Goal: Task Accomplishment & Management: Use online tool/utility

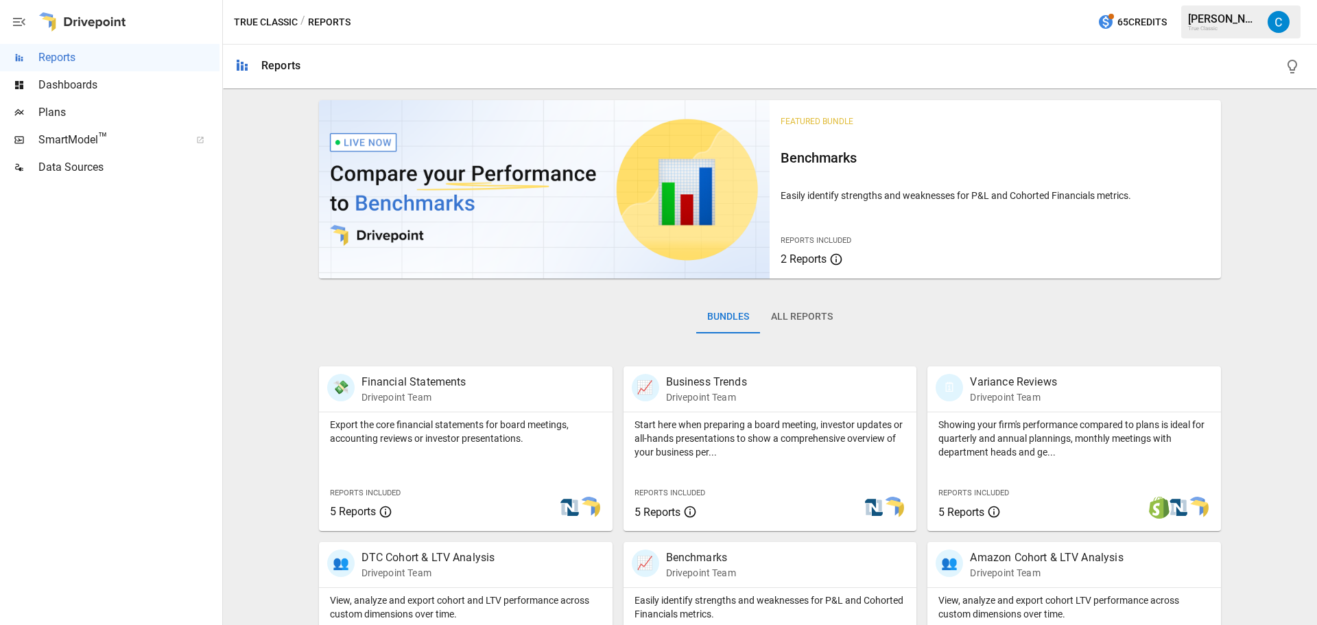
click at [91, 100] on div "Plans" at bounding box center [109, 112] width 219 height 27
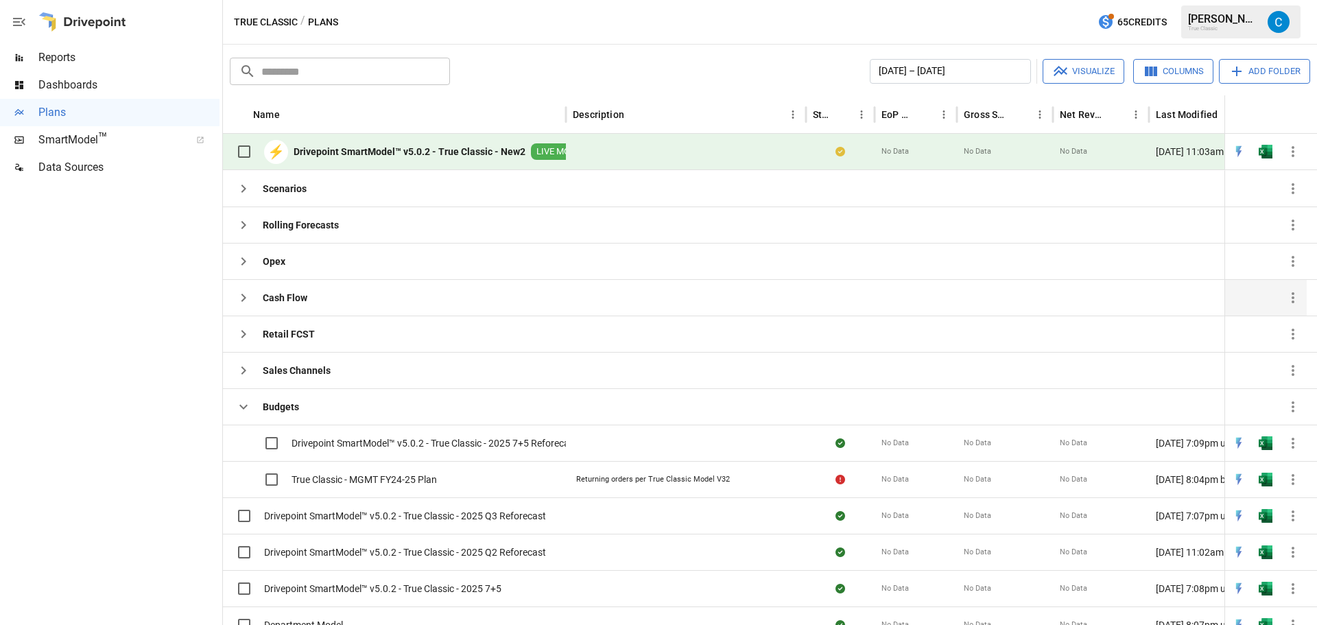
scroll to position [45, 0]
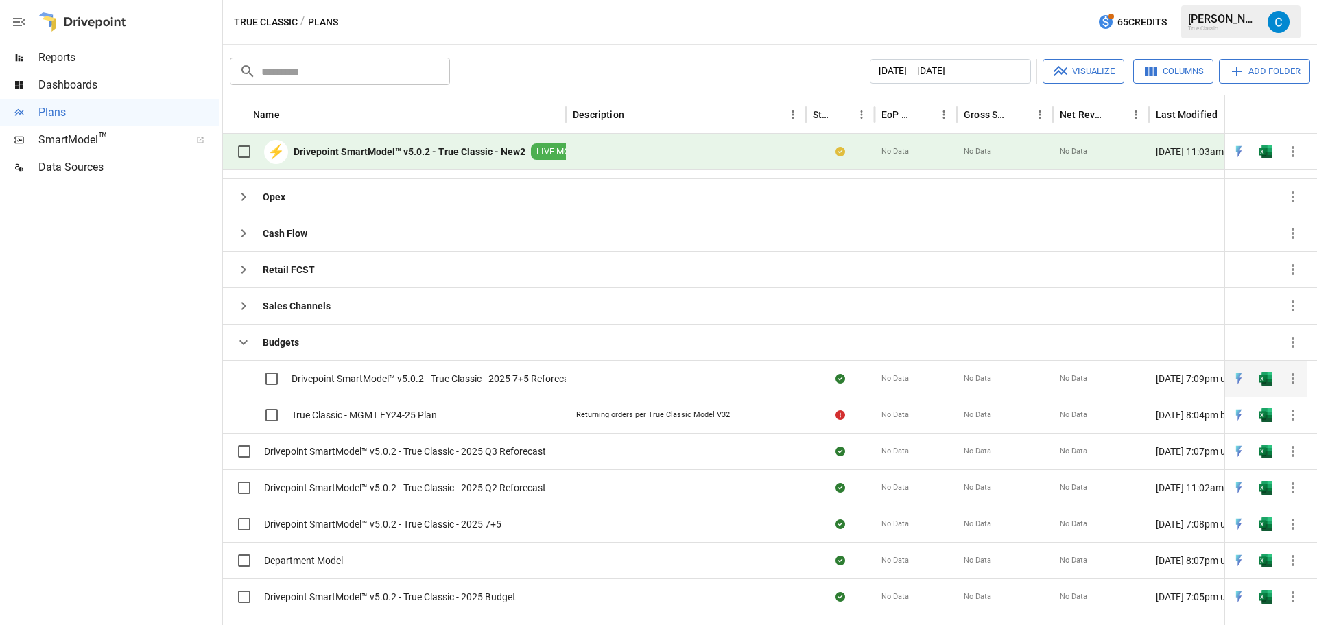
click at [616, 370] on div at bounding box center [686, 378] width 240 height 36
click at [1266, 379] on img "Open in Excel" at bounding box center [1265, 379] width 14 height 14
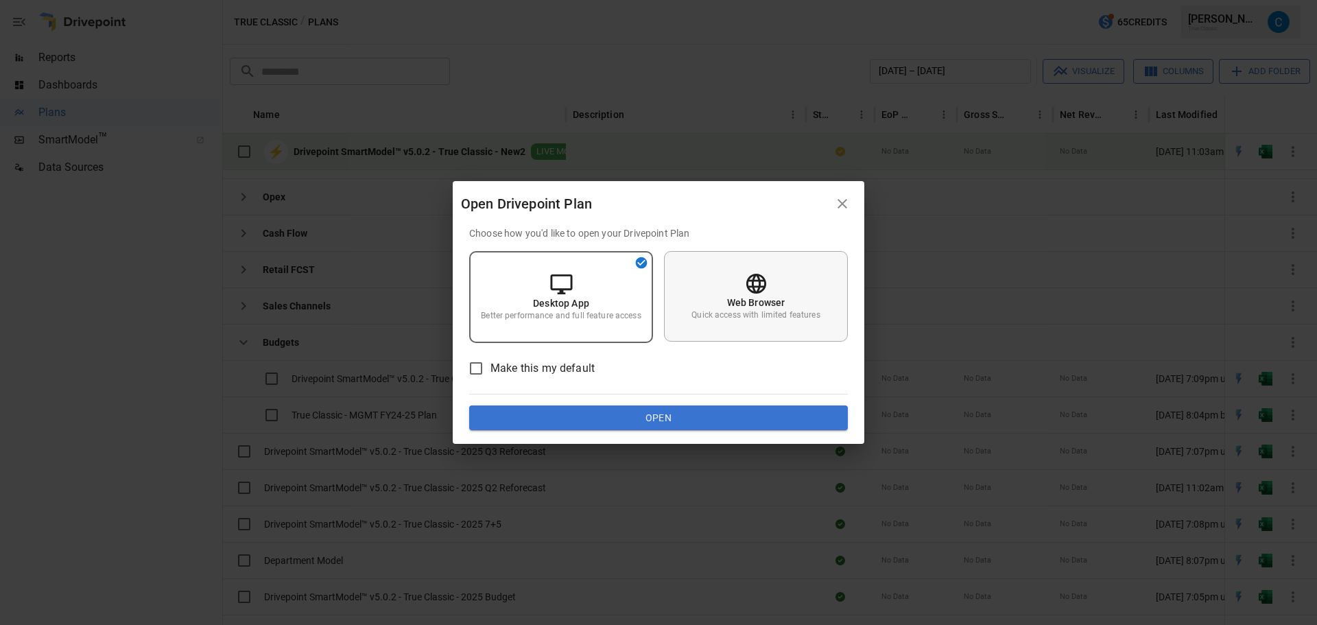
click at [729, 326] on div "Web Browser Quick access with limited features" at bounding box center [756, 296] width 184 height 91
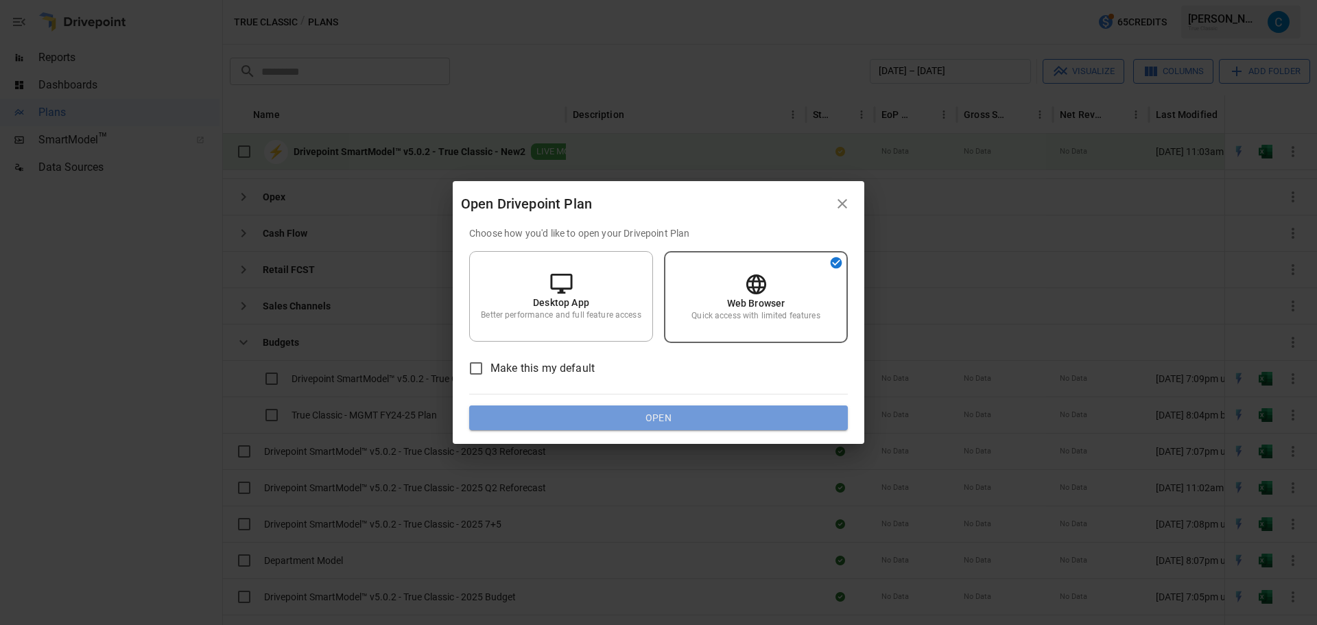
click at [721, 414] on button "Open" at bounding box center [658, 417] width 379 height 25
